Goal: Consume media (video, audio)

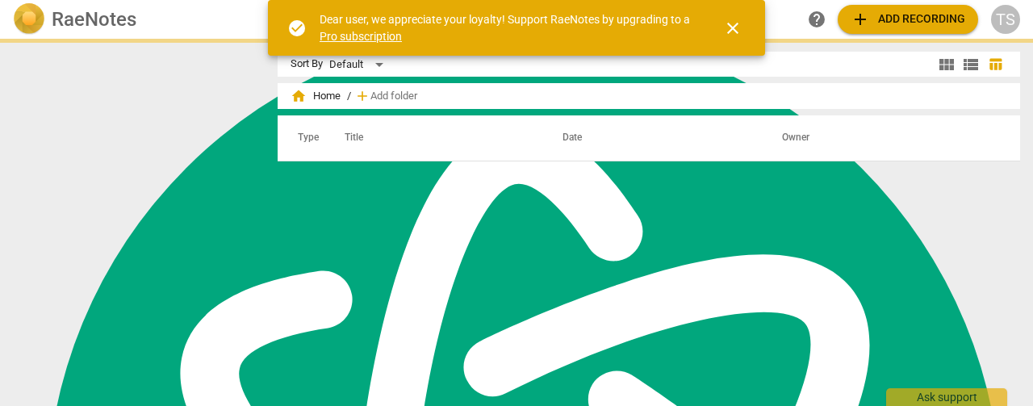
scroll to position [699, 0]
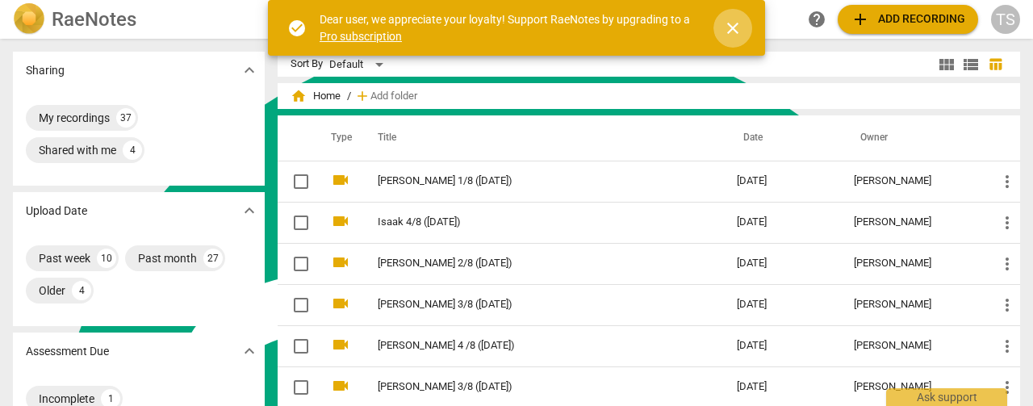
click at [724, 27] on span "close" at bounding box center [732, 28] width 19 height 19
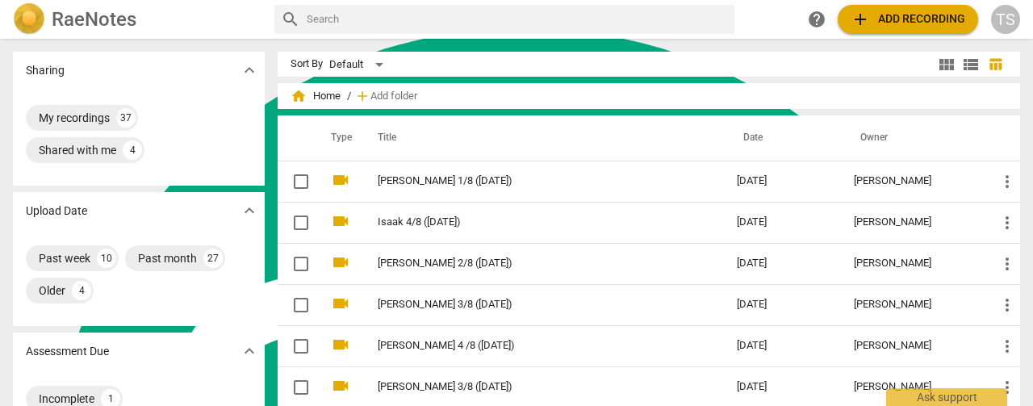
click at [1010, 20] on div "TS" at bounding box center [1005, 19] width 29 height 29
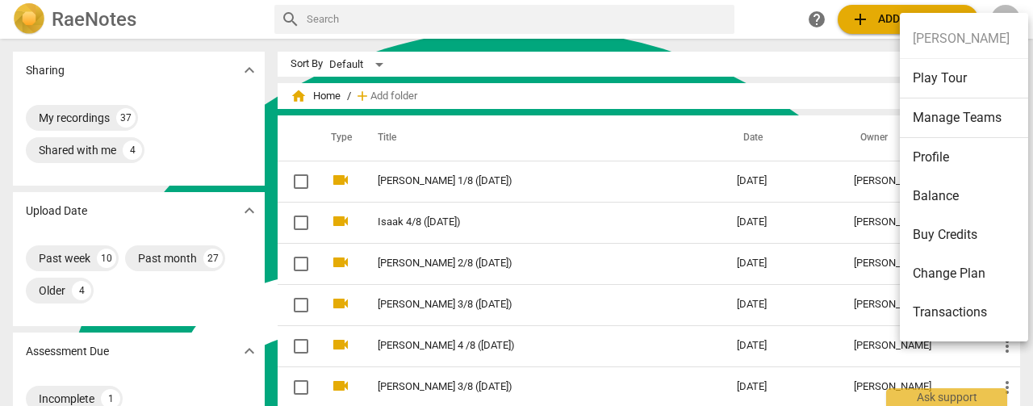
click at [970, 311] on li "Transactions" at bounding box center [967, 312] width 134 height 39
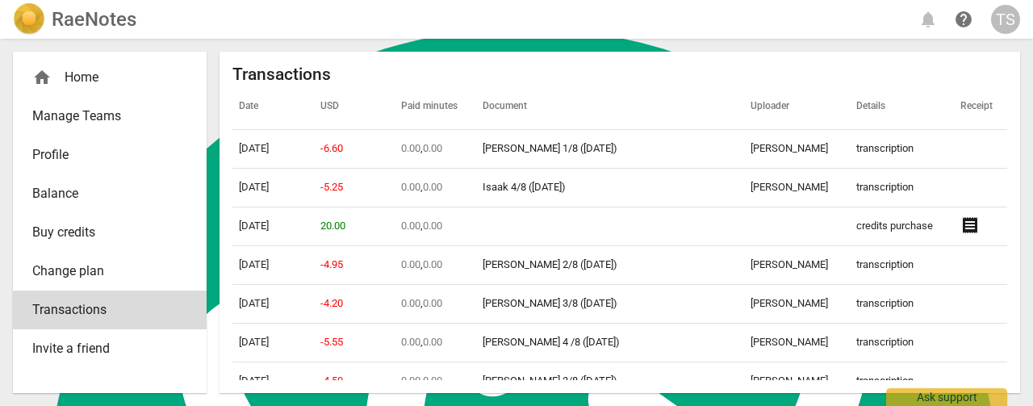
click at [69, 199] on span "Balance" at bounding box center [103, 193] width 142 height 19
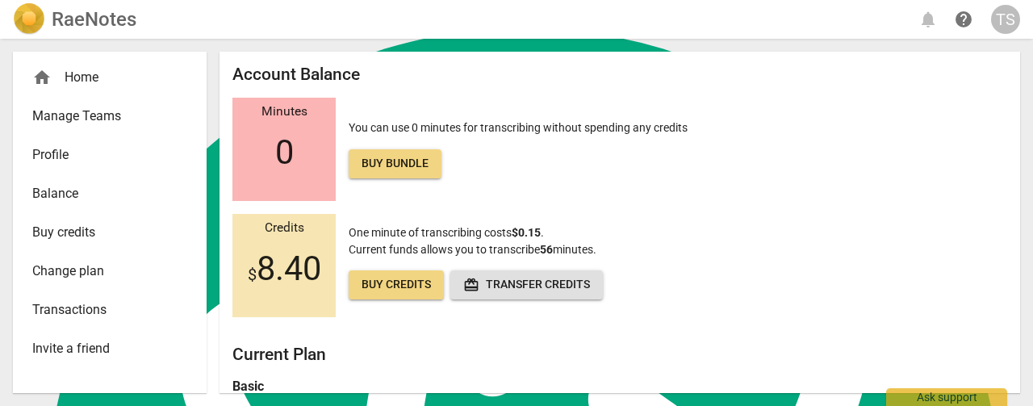
click at [73, 205] on link "Balance" at bounding box center [110, 193] width 194 height 39
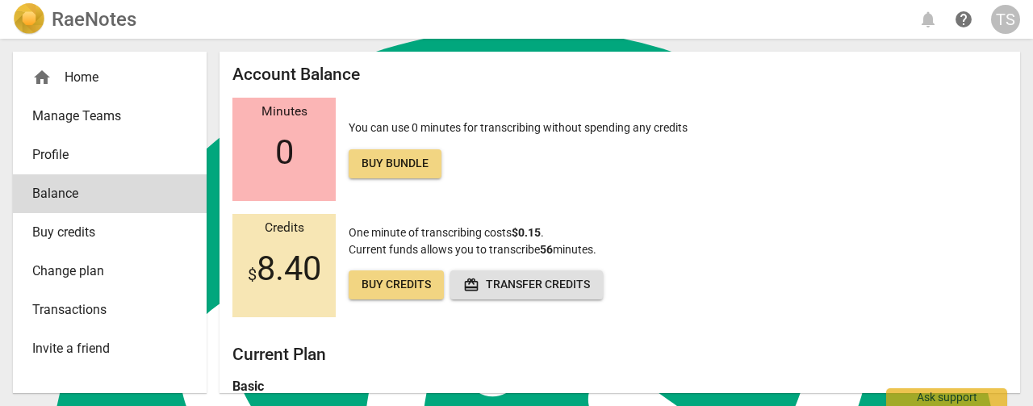
click at [77, 93] on div "home Home" at bounding box center [110, 77] width 194 height 39
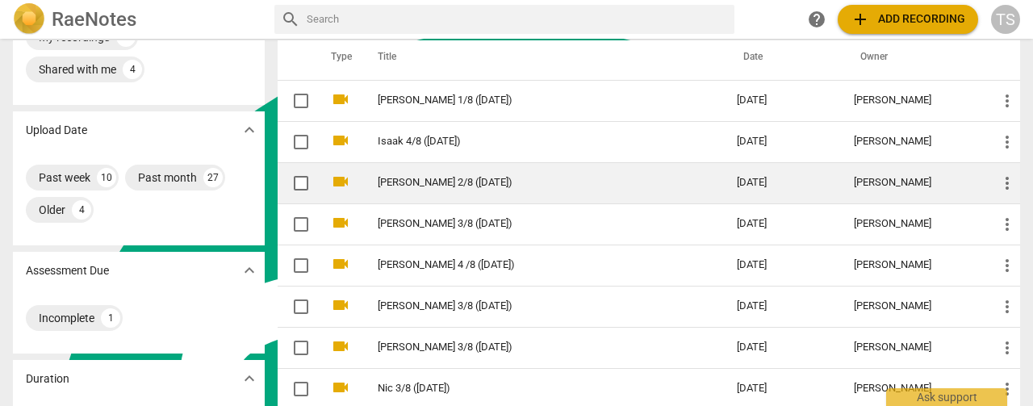
scroll to position [161, 0]
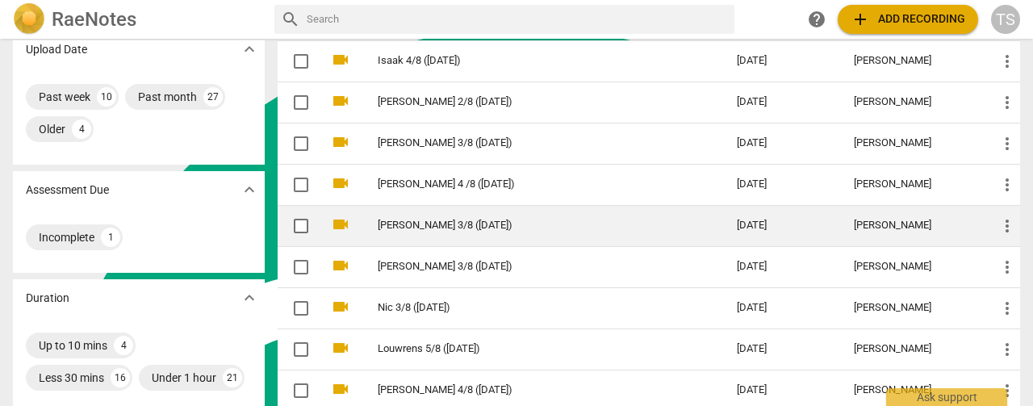
click at [489, 215] on td "[PERSON_NAME] 3/8 ([DATE])" at bounding box center [540, 225] width 365 height 41
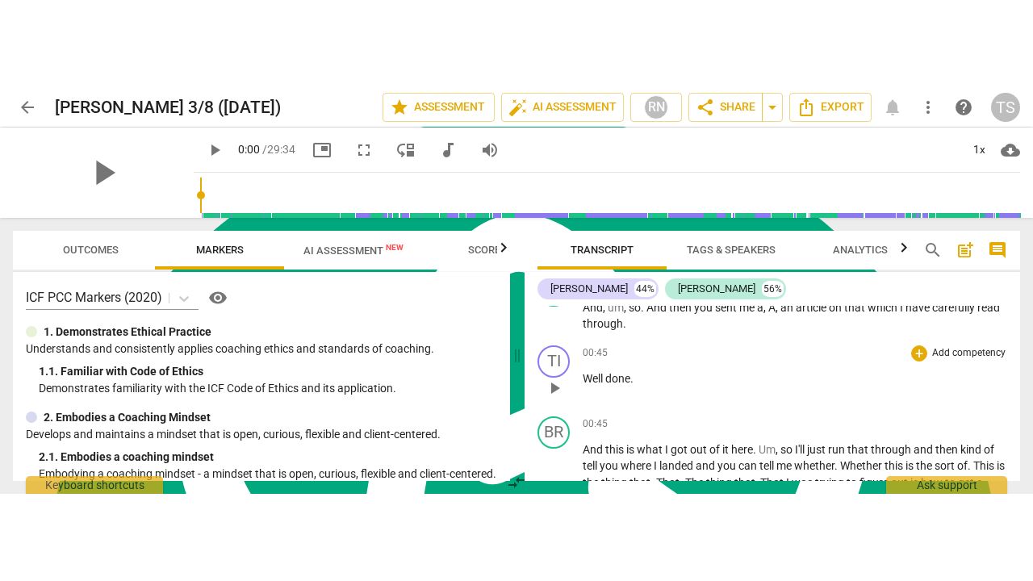
scroll to position [323, 0]
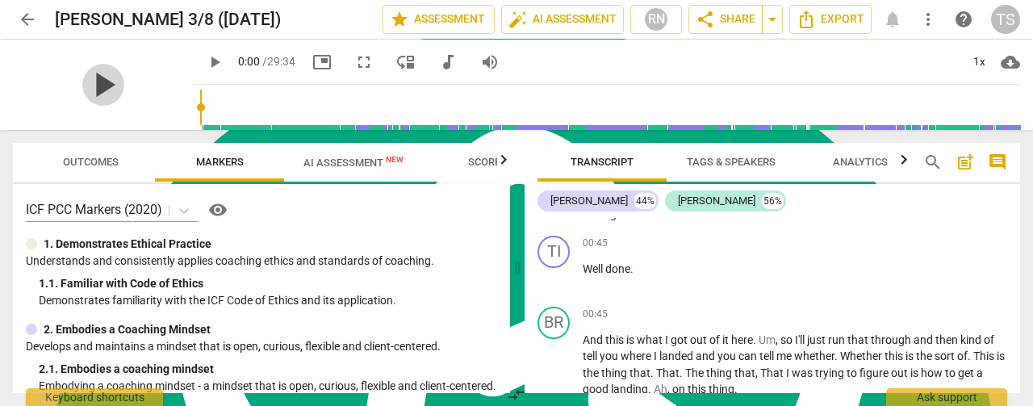
click at [106, 77] on span "play_arrow" at bounding box center [103, 85] width 42 height 42
click at [354, 62] on span "fullscreen" at bounding box center [363, 61] width 19 height 19
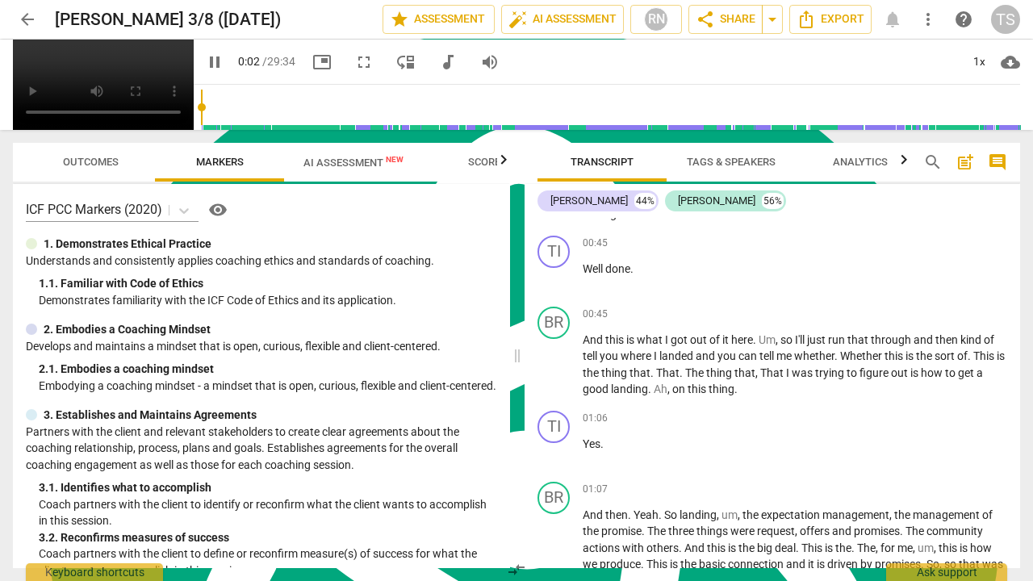
scroll to position [581, 0]
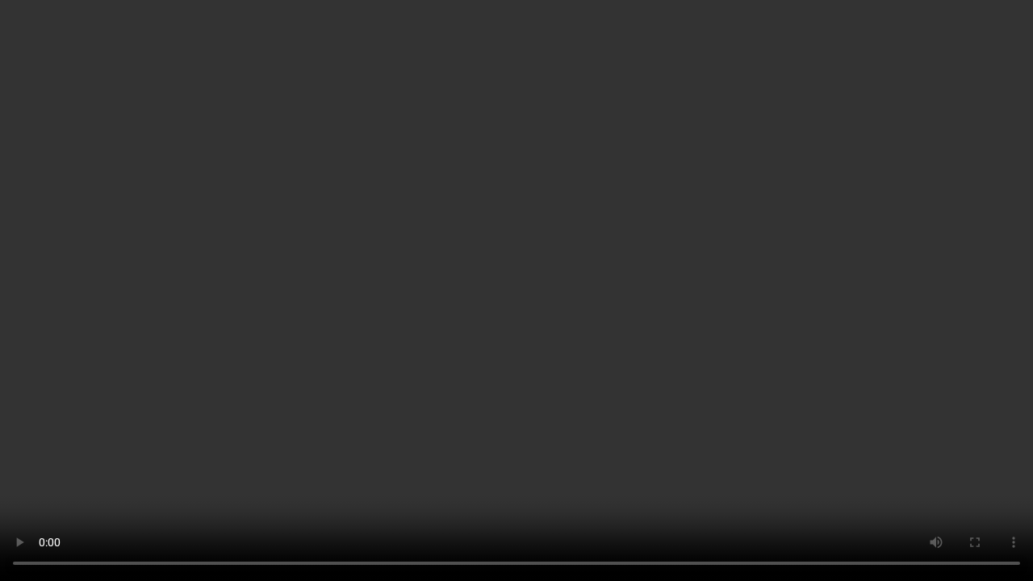
type input "5"
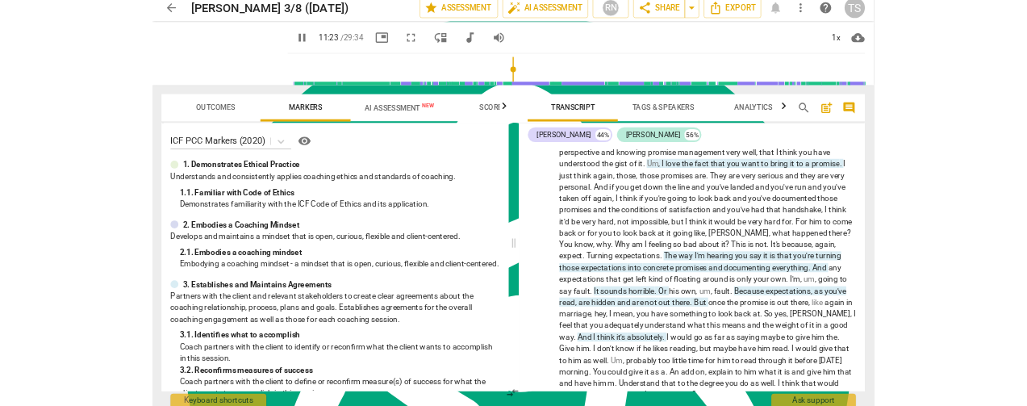
scroll to position [699, 0]
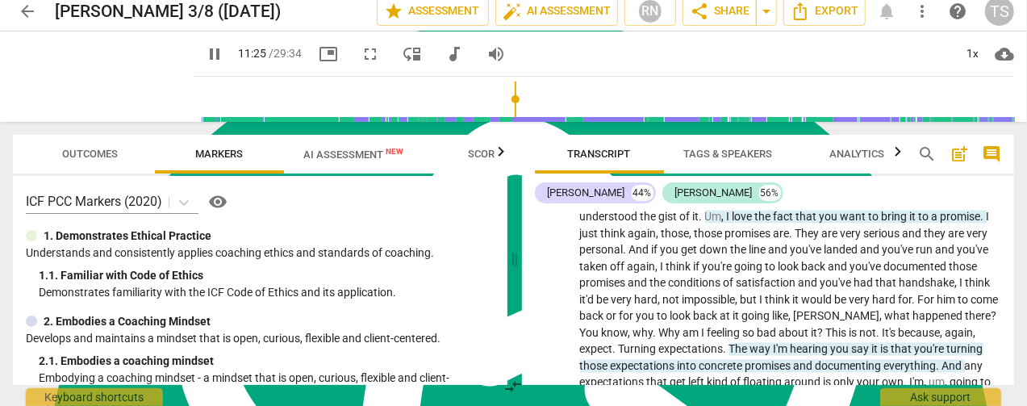
type input "686"
click at [24, 18] on span "arrow_back" at bounding box center [27, 11] width 19 height 19
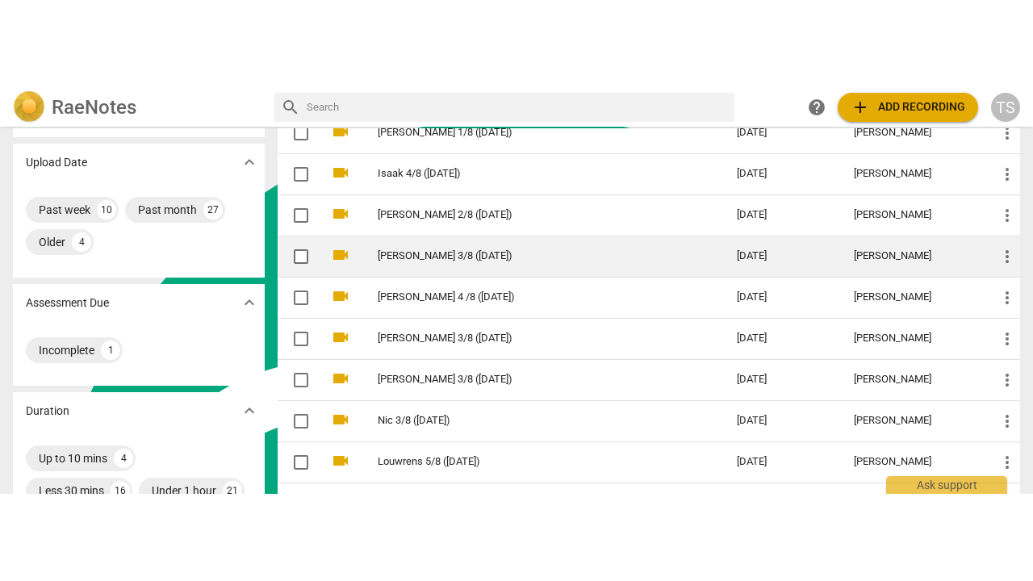
scroll to position [161, 0]
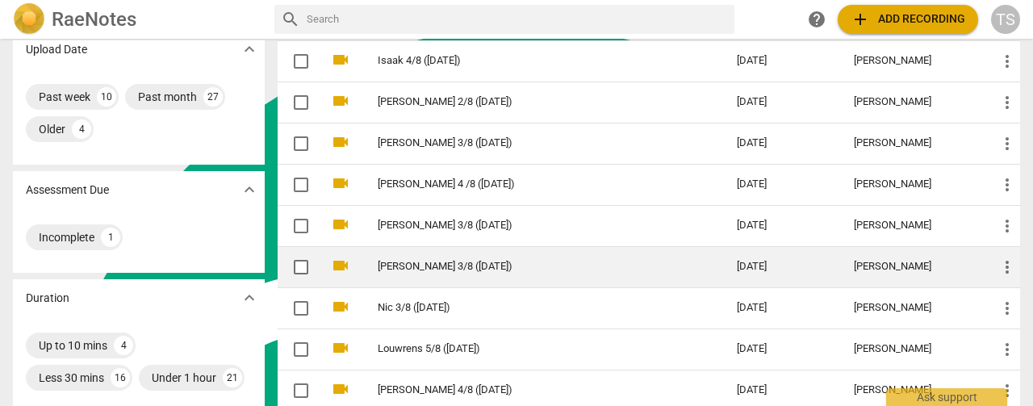
click at [395, 269] on link "[PERSON_NAME] 3/8 ([DATE])" at bounding box center [528, 267] width 301 height 12
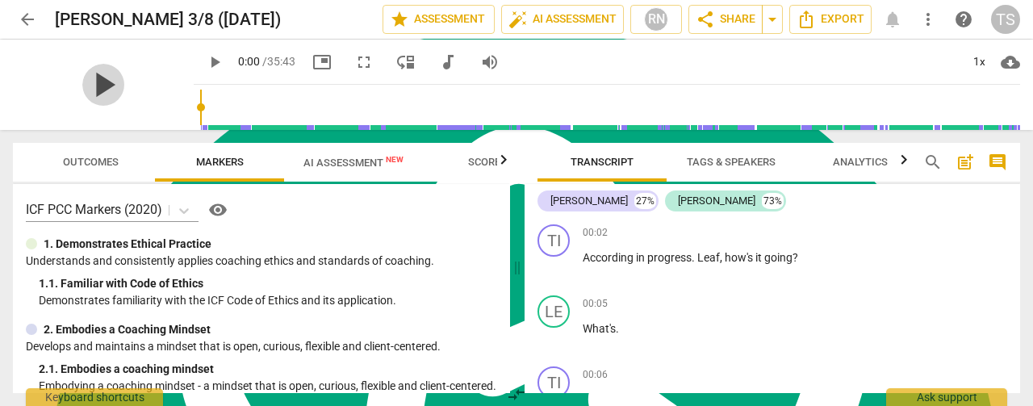
click at [95, 81] on span "play_arrow" at bounding box center [103, 85] width 42 height 42
click at [354, 66] on span "fullscreen" at bounding box center [363, 61] width 19 height 19
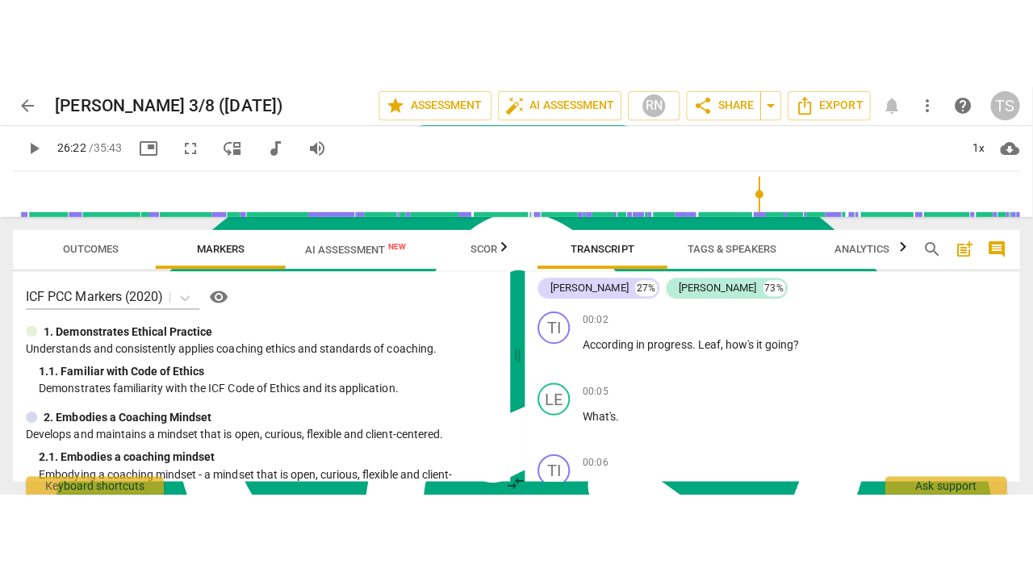
scroll to position [699, 0]
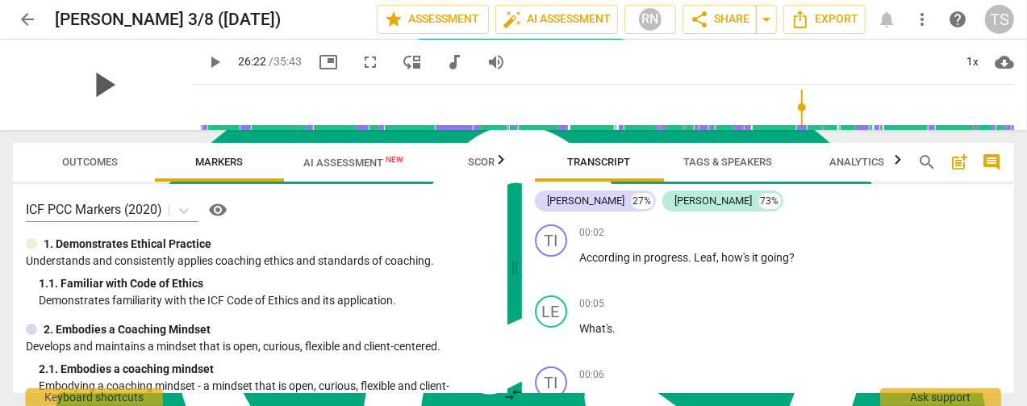
click at [90, 80] on span "play_arrow" at bounding box center [103, 85] width 42 height 42
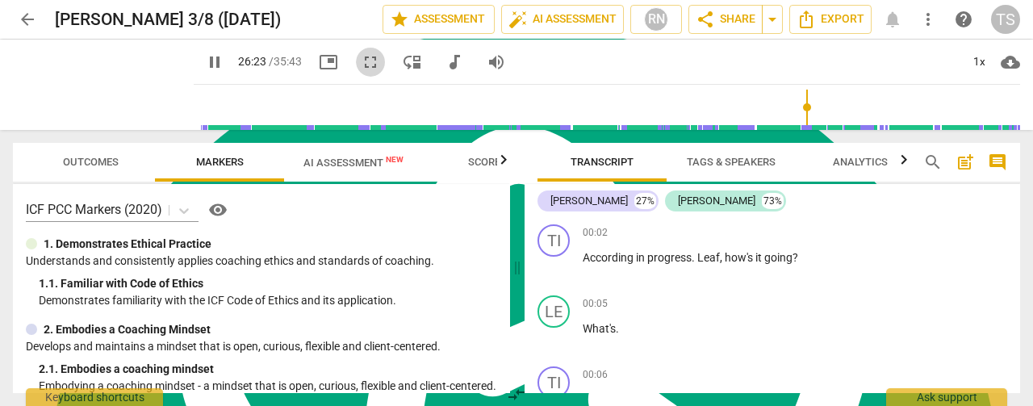
click at [361, 61] on span "fullscreen" at bounding box center [370, 61] width 19 height 19
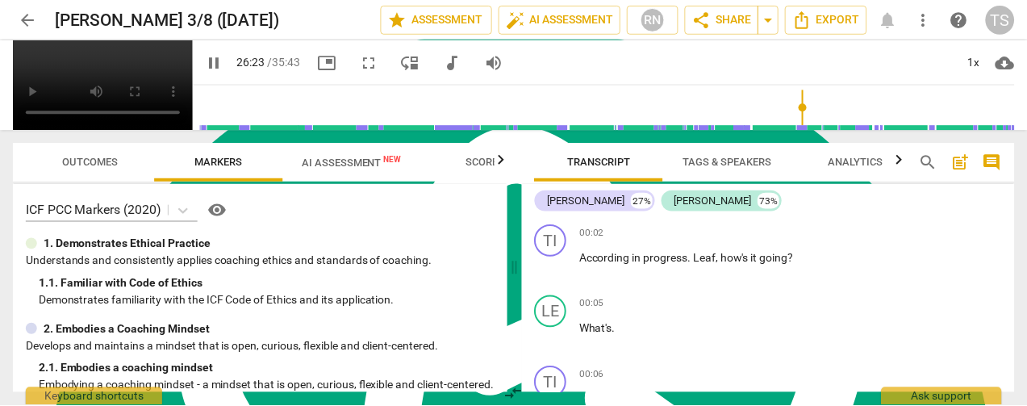
scroll to position [581, 0]
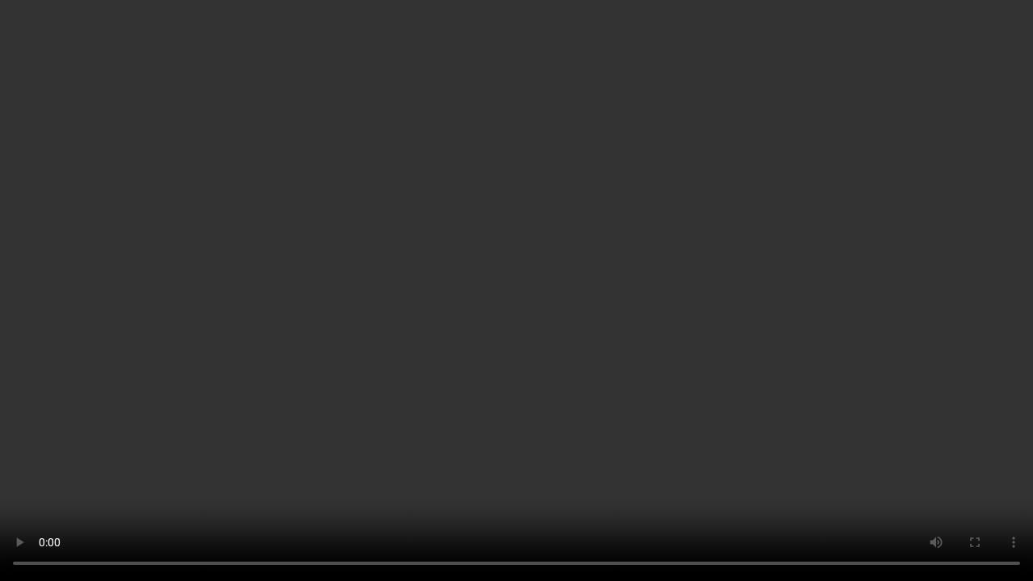
type input "2143"
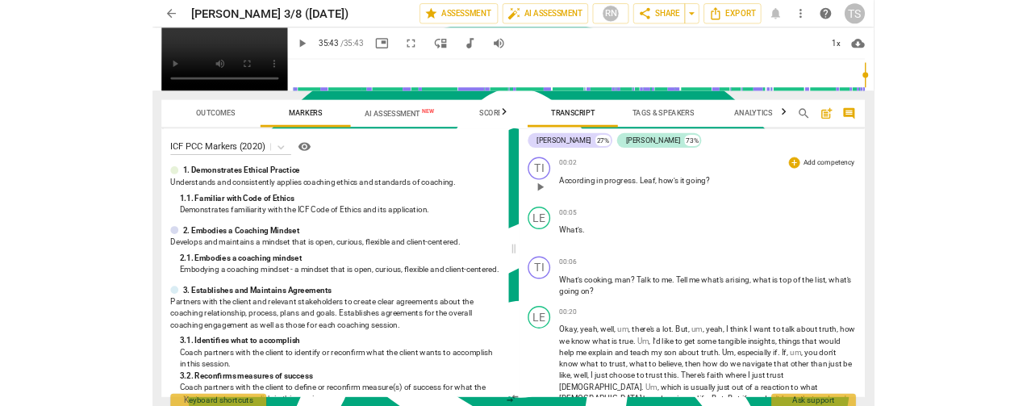
scroll to position [699, 0]
